Goal: Transaction & Acquisition: Book appointment/travel/reservation

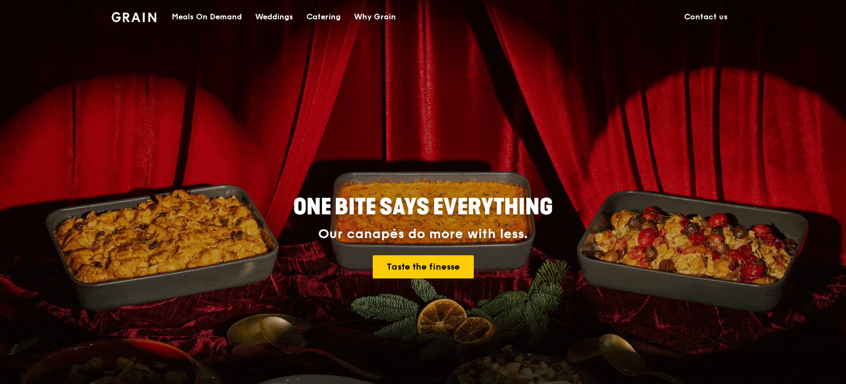
click at [322, 17] on div "Catering" at bounding box center [323, 17] width 34 height 33
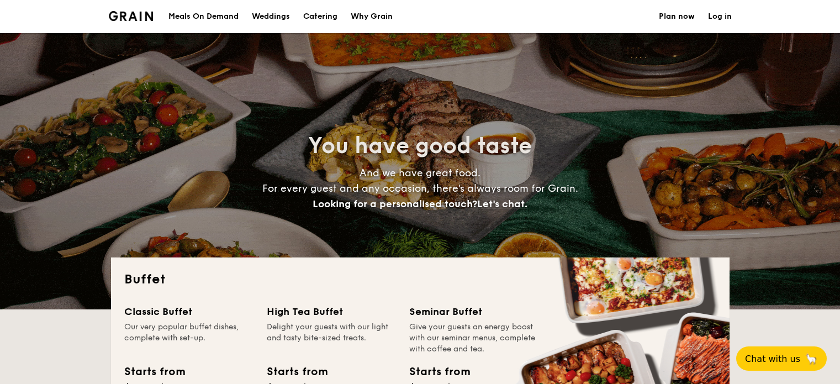
select select
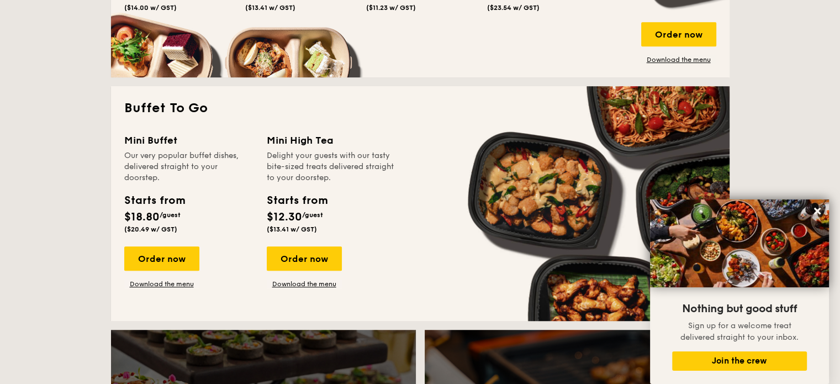
scroll to position [644, 0]
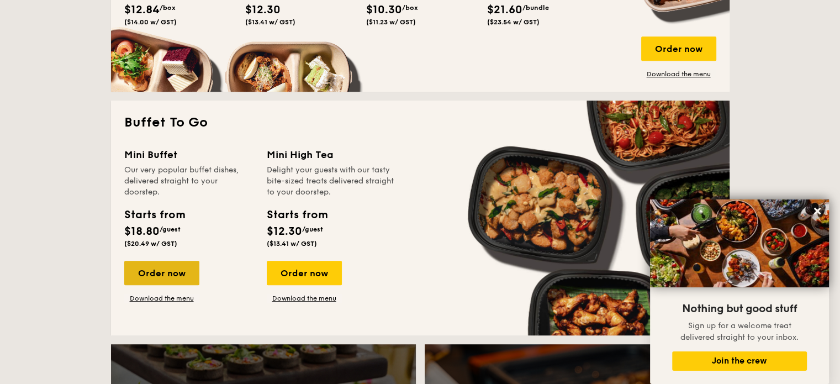
click at [161, 272] on div "Order now" at bounding box center [161, 273] width 75 height 24
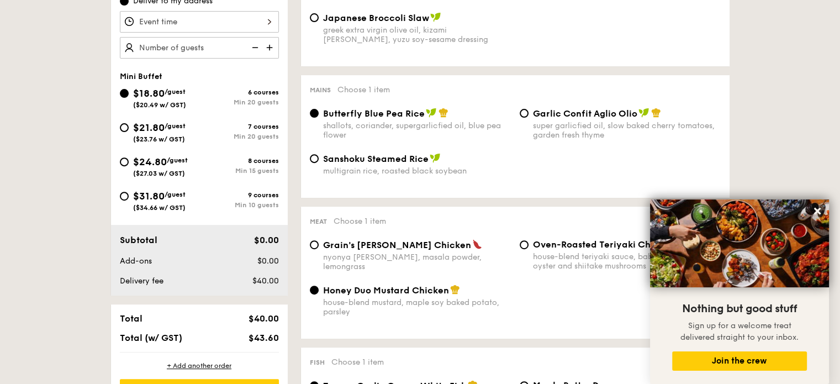
scroll to position [258, 0]
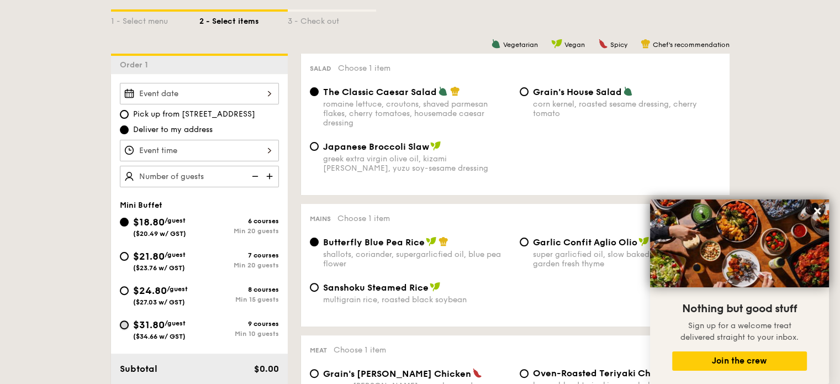
click at [126, 326] on input "$31.80 /guest ($34.66 w/ GST) 9 courses Min 10 guests" at bounding box center [124, 324] width 9 height 9
radio input "true"
radio input "false"
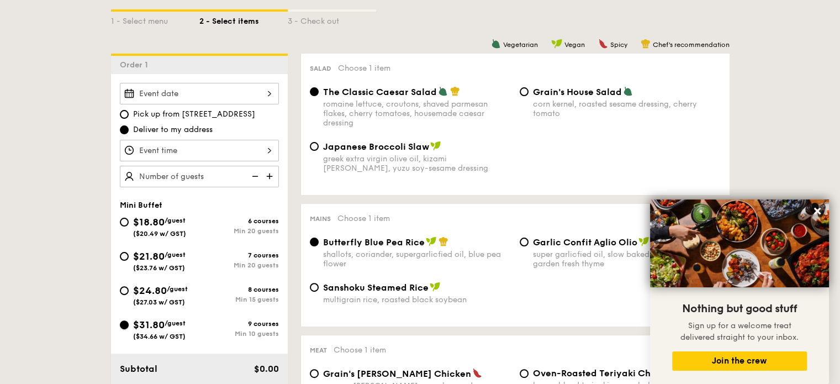
radio input "true"
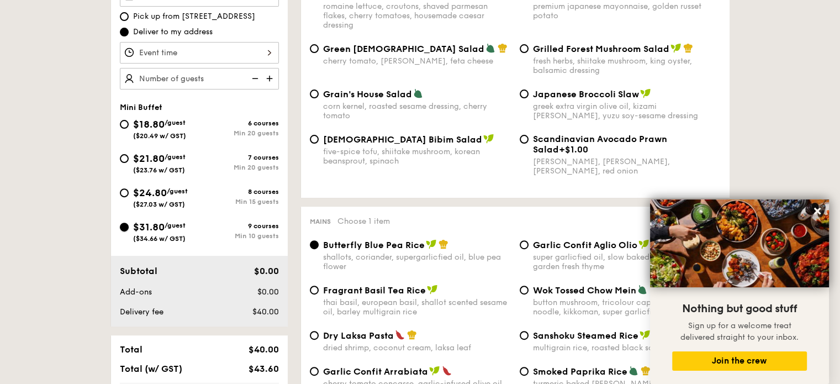
scroll to position [387, 0]
